Goal: Task Accomplishment & Management: Complete application form

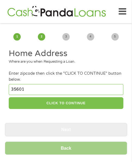
type input "35601"
click at [96, 102] on button "CLICK TO CONTINUE" at bounding box center [66, 103] width 115 height 12
type input "35601"
type input "Decatur"
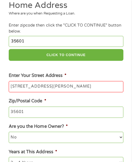
scroll to position [109, 0]
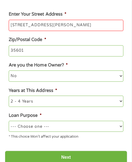
type input "[STREET_ADDRESS][PERSON_NAME]"
click at [80, 131] on select "--- Choose one --- Pay Bills Debt Consolidation Home Improvement Major Purchase…" at bounding box center [66, 125] width 115 height 11
click at [58, 121] on select "--- Choose one --- Pay Bills Debt Consolidation Home Improvement Major Purchase…" at bounding box center [66, 125] width 115 height 11
click at [58, 124] on select "--- Choose one --- Pay Bills Debt Consolidation Home Improvement Major Purchase…" at bounding box center [66, 125] width 115 height 11
select select "other"
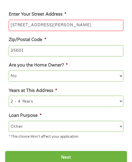
click at [9, 121] on select "--- Choose one --- Pay Bills Debt Consolidation Home Improvement Major Purchase…" at bounding box center [66, 125] width 115 height 11
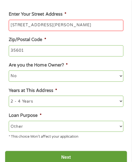
click at [60, 153] on input "Next" at bounding box center [66, 156] width 123 height 13
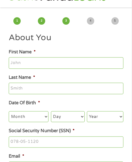
scroll to position [0, 0]
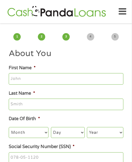
type input "Niclus"
type input "[PERSON_NAME]"
click at [33, 132] on select "Month 1 2 3 4 5 6 7 8 9 10 11 12" at bounding box center [29, 132] width 40 height 11
select select "10"
click at [9, 127] on select "Month 1 2 3 4 5 6 7 8 9 10 11 12" at bounding box center [29, 132] width 40 height 11
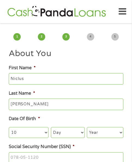
click at [77, 134] on select "Day 1 2 3 4 5 6 7 8 9 10 11 12 13 14 15 16 17 18 19 20 21 22 23 24 25 26 27 28 …" at bounding box center [68, 132] width 34 height 11
select select "15"
click at [51, 127] on select "Day 1 2 3 4 5 6 7 8 9 10 11 12 13 14 15 16 17 18 19 20 21 22 23 24 25 26 27 28 …" at bounding box center [68, 132] width 34 height 11
drag, startPoint x: 117, startPoint y: 132, endPoint x: 113, endPoint y: 128, distance: 5.6
click at [117, 132] on select "Year [DATE] 2006 2005 2004 2003 2002 2001 2000 1999 1998 1997 1996 1995 1994 19…" at bounding box center [105, 132] width 37 height 11
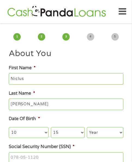
select select "1980"
click at [87, 127] on select "Year [DATE] 2006 2005 2004 2003 2002 2001 2000 1999 1998 1997 1996 1995 1994 19…" at bounding box center [105, 132] width 37 height 11
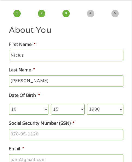
scroll to position [55, 0]
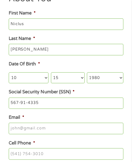
type input "567-91-4335"
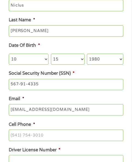
scroll to position [82, 0]
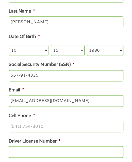
type input "[EMAIL_ADDRESS][DOMAIN_NAME]"
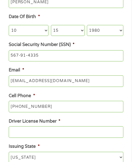
scroll to position [109, 0]
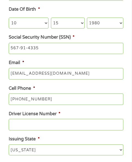
type input "[PHONE_NUMBER]"
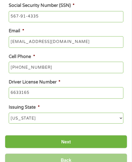
scroll to position [191, 0]
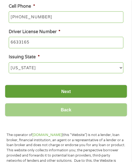
type input "6633165"
click at [85, 96] on input "Next" at bounding box center [66, 90] width 123 height 13
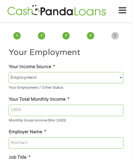
scroll to position [0, 0]
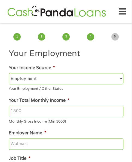
click at [92, 109] on input "Your Total Monthly Income *" at bounding box center [66, 110] width 115 height 11
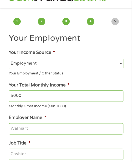
scroll to position [27, 0]
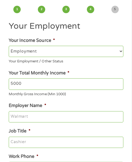
type input "5000"
type input "Outfrontmedia"
click at [66, 135] on li "Job Title *" at bounding box center [66, 137] width 123 height 20
click at [66, 138] on input "Job Title *" at bounding box center [66, 141] width 115 height 11
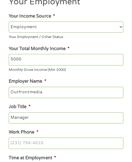
scroll to position [82, 0]
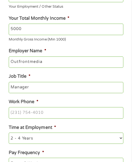
type input "Manager"
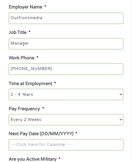
scroll to position [164, 0]
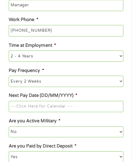
type input "[PHONE_NUMBER]"
click at [79, 104] on input "Next Pay Date (DD/MM/YYYY) *" at bounding box center [66, 105] width 115 height 11
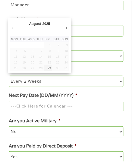
click at [52, 70] on td "30" at bounding box center [56, 68] width 8 height 6
type input "[DATE]"
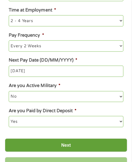
scroll to position [218, 0]
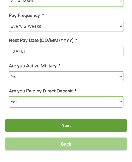
click at [72, 127] on input "Next" at bounding box center [66, 124] width 123 height 13
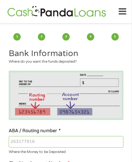
scroll to position [0, 0]
type input "071921891"
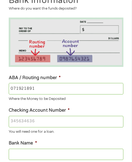
scroll to position [55, 0]
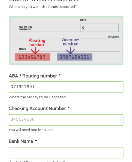
type input "8590986434"
click at [70, 87] on input "071921891" at bounding box center [66, 86] width 115 height 11
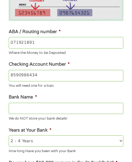
scroll to position [164, 0]
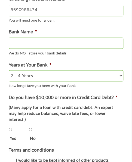
type input "PNC BANK NA"
type input "071921891"
click at [32, 124] on input "No" at bounding box center [30, 129] width 3 height 11
radio input "true"
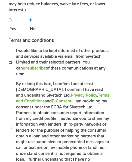
click at [46, 124] on label "By ticking this box, I confirm I am at least [DEMOGRAPHIC_DATA]. I confirm I ha…" at bounding box center [60, 127] width 97 height 93
click at [12, 124] on input "By ticking this box, I confirm I am at least [DEMOGRAPHIC_DATA]. I confirm I ha…" at bounding box center [10, 126] width 3 height 11
checkbox input "true"
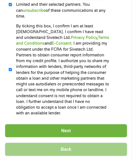
scroll to position [382, 0]
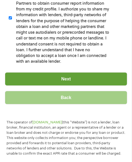
click at [74, 72] on input "Next" at bounding box center [66, 78] width 123 height 13
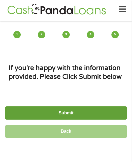
scroll to position [0, 0]
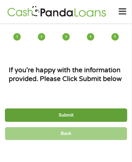
click at [78, 109] on input "Submit" at bounding box center [66, 114] width 123 height 13
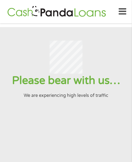
click at [13, 39] on section "Please bear with us… We are experiencing high levels of traffic" at bounding box center [66, 119] width 132 height 184
